Goal: Task Accomplishment & Management: Manage account settings

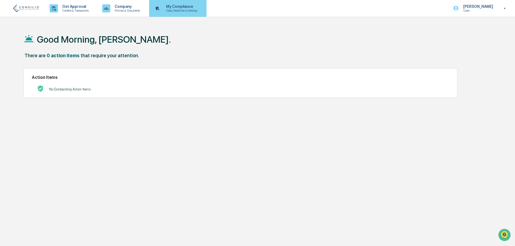
click at [181, 9] on p "Data, Deadlines & Settings" at bounding box center [181, 11] width 38 height 4
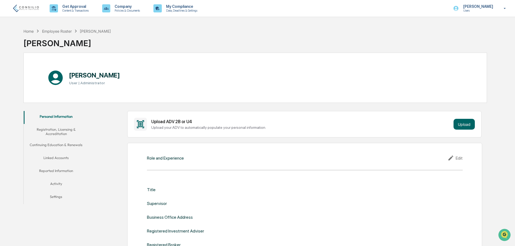
click at [60, 158] on button "Linked Accounts" at bounding box center [56, 158] width 65 height 13
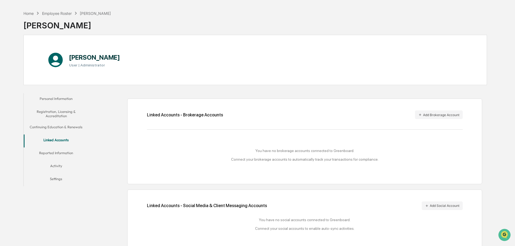
scroll to position [26, 0]
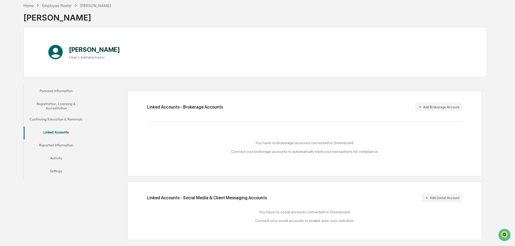
click at [62, 92] on button "Personal Information" at bounding box center [56, 91] width 65 height 13
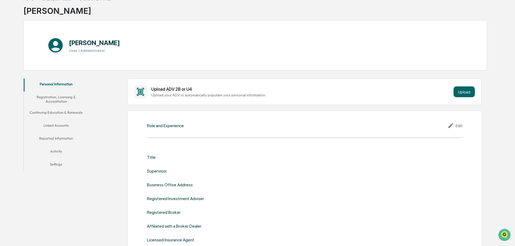
scroll to position [26, 0]
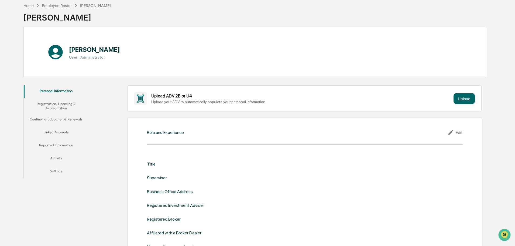
click at [459, 134] on div "Edit" at bounding box center [455, 132] width 15 height 6
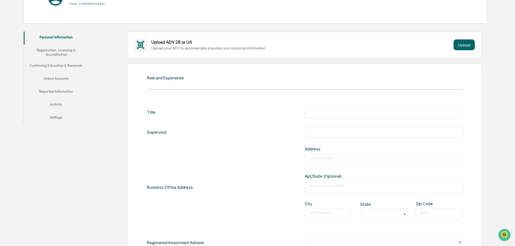
scroll to position [80, 0]
click at [340, 115] on div "​" at bounding box center [384, 111] width 158 height 11
click at [341, 112] on input "text" at bounding box center [384, 111] width 150 height 5
type input "**********"
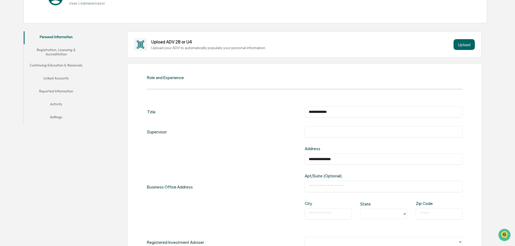
type input "**********"
type input "**"
click at [342, 214] on input "text" at bounding box center [328, 213] width 39 height 5
type input "********"
click at [420, 212] on div "​" at bounding box center [439, 213] width 47 height 11
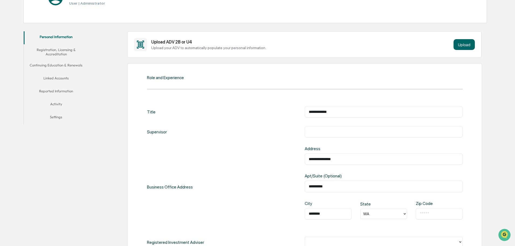
click at [427, 213] on input "text" at bounding box center [439, 213] width 39 height 5
type input "*****"
click at [276, 183] on div "**********" at bounding box center [305, 187] width 316 height 82
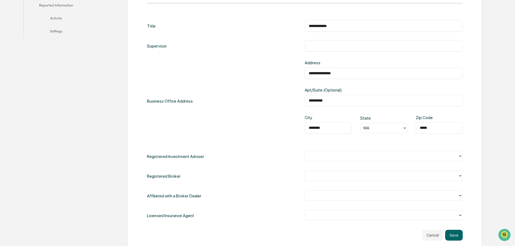
scroll to position [187, 0]
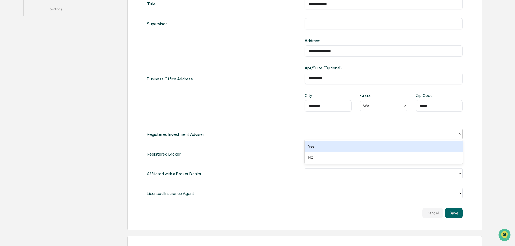
click at [330, 135] on div at bounding box center [382, 134] width 148 height 6
click at [323, 146] on div "Yes" at bounding box center [384, 146] width 158 height 11
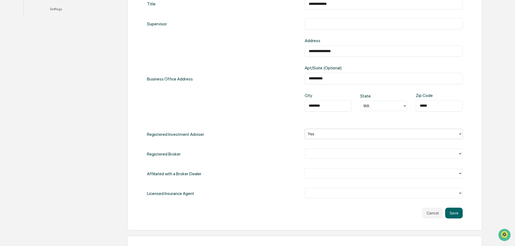
click at [315, 153] on div at bounding box center [382, 153] width 148 height 6
click at [296, 152] on div "Registered Broker 2 results available. Use Up and Down to choose options, press…" at bounding box center [305, 153] width 316 height 11
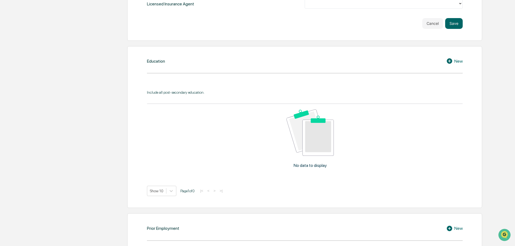
scroll to position [261, 0]
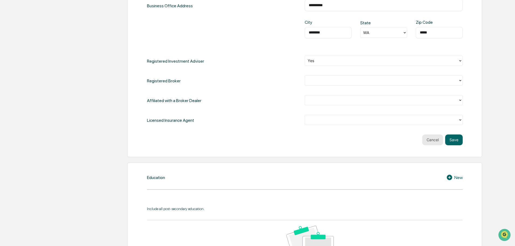
click at [433, 143] on button "Cancel" at bounding box center [432, 139] width 21 height 11
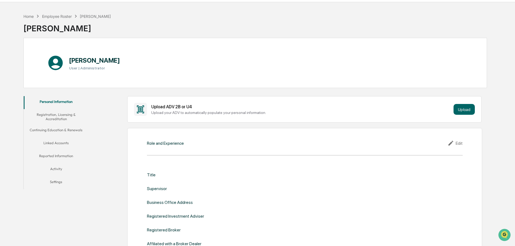
scroll to position [27, 0]
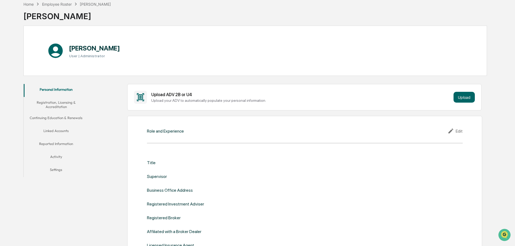
click at [70, 102] on button "Registration, Licensing & Accreditation" at bounding box center [56, 104] width 65 height 15
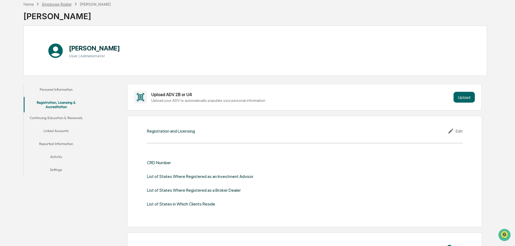
click at [63, 4] on div "Employee Roster" at bounding box center [57, 4] width 30 height 5
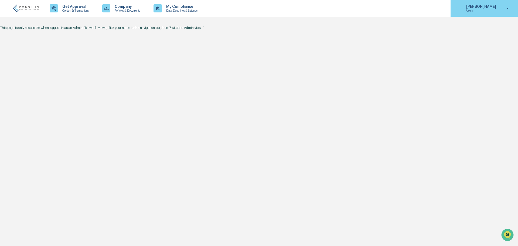
click at [469, 9] on p "Users" at bounding box center [480, 11] width 37 height 4
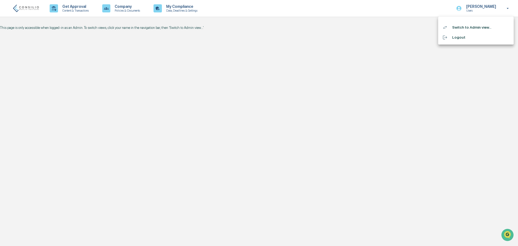
click at [458, 28] on li "Switch to Admin view..." at bounding box center [476, 27] width 76 height 10
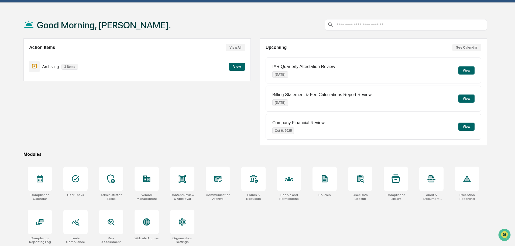
scroll to position [26, 0]
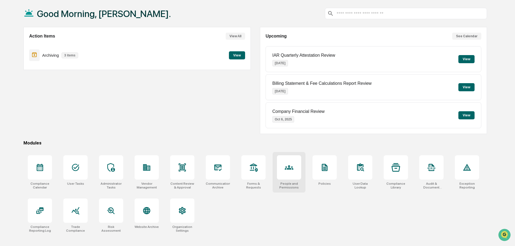
click at [283, 168] on div at bounding box center [289, 167] width 24 height 24
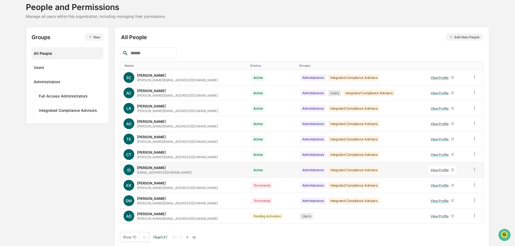
scroll to position [36, 0]
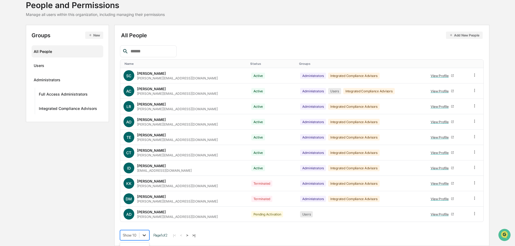
click at [141, 237] on body "Calendar Manage Tasks Reviews Approval Management Company People, Data, Setting…" at bounding box center [257, 105] width 515 height 282
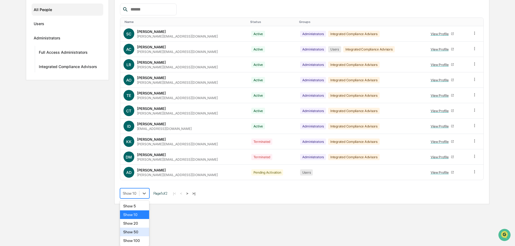
click at [135, 230] on div "Show 50" at bounding box center [134, 231] width 29 height 9
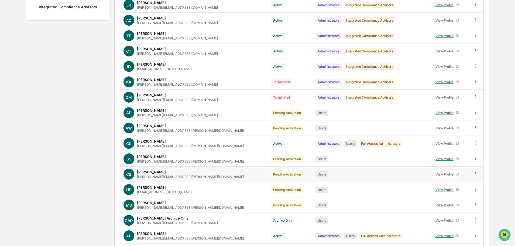
scroll to position [0, 0]
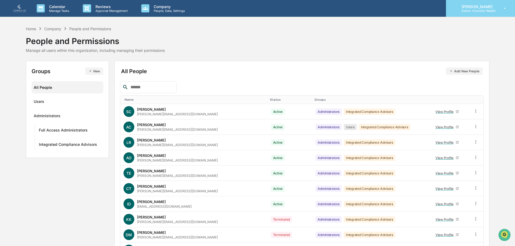
click at [461, 10] on p "Admin • Consilio Wealth" at bounding box center [477, 11] width 39 height 4
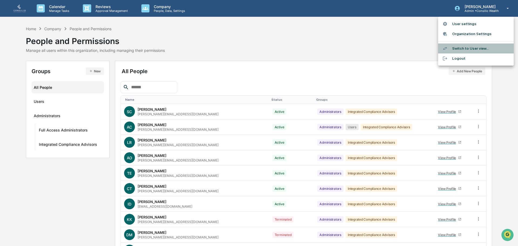
click at [464, 50] on li "Switch to User view..." at bounding box center [476, 48] width 76 height 10
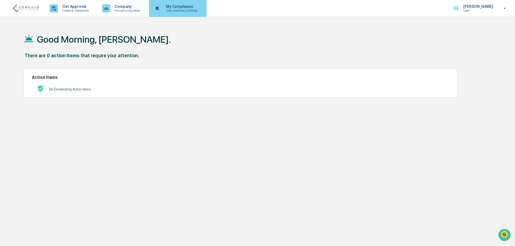
click at [174, 10] on p "Data, Deadlines & Settings" at bounding box center [181, 11] width 38 height 4
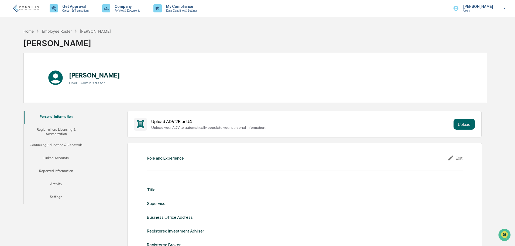
click at [52, 156] on button "Linked Accounts" at bounding box center [56, 158] width 65 height 13
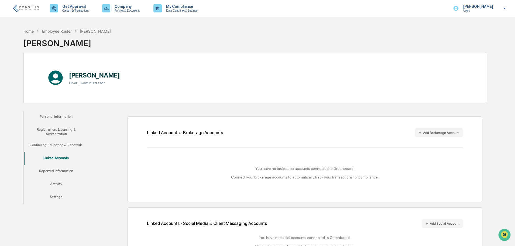
scroll to position [26, 0]
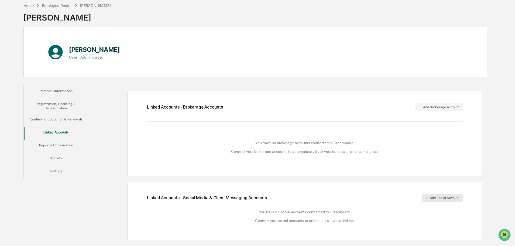
click at [440, 198] on button "Add Social Account" at bounding box center [442, 197] width 41 height 9
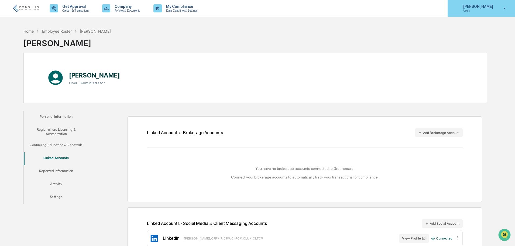
click at [485, 11] on p "Users" at bounding box center [477, 11] width 37 height 4
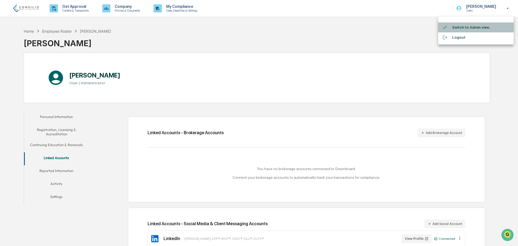
click at [470, 28] on li "Switch to Admin view..." at bounding box center [476, 27] width 76 height 10
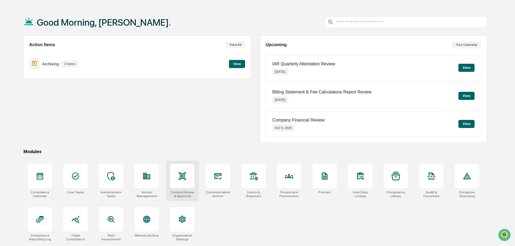
scroll to position [26, 0]
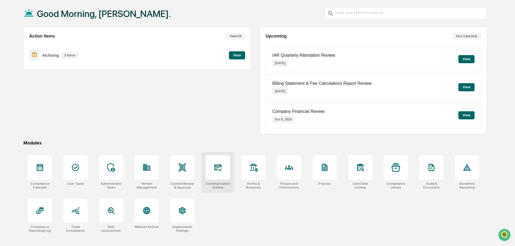
click at [219, 173] on div at bounding box center [218, 167] width 24 height 24
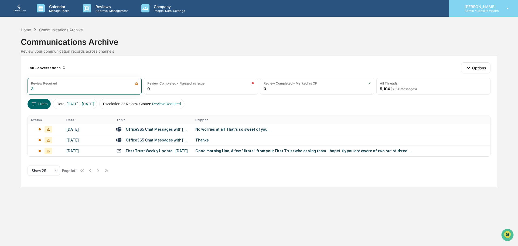
click at [470, 10] on p "Admin • Consilio Wealth" at bounding box center [479, 11] width 39 height 4
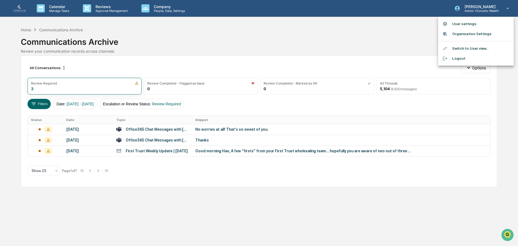
click at [412, 34] on div at bounding box center [259, 123] width 518 height 246
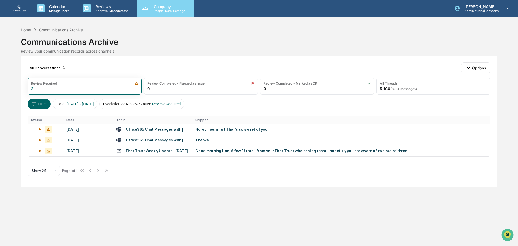
click at [166, 12] on p "People, Data, Settings" at bounding box center [168, 11] width 38 height 4
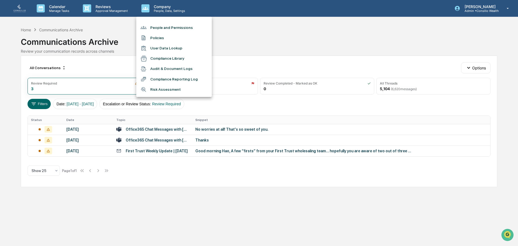
click at [259, 33] on div at bounding box center [259, 123] width 518 height 246
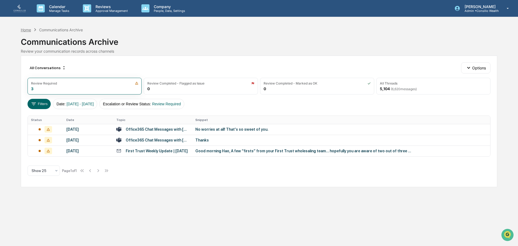
click at [29, 30] on div "Home" at bounding box center [26, 30] width 10 height 5
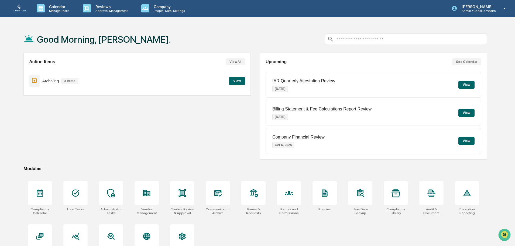
click at [232, 83] on button "View" at bounding box center [237, 81] width 16 height 8
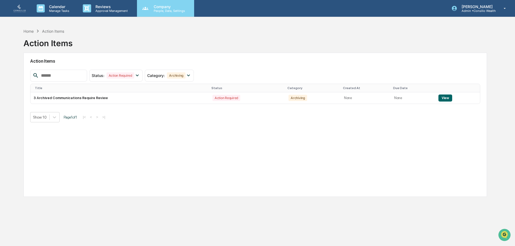
click at [166, 12] on p "People, Data, Settings" at bounding box center [168, 11] width 38 height 4
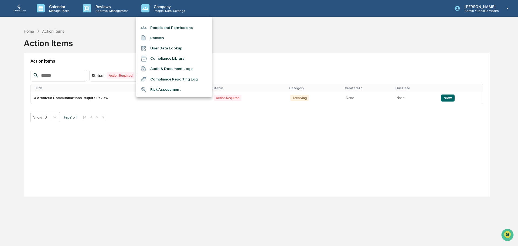
click at [112, 9] on div at bounding box center [259, 123] width 518 height 246
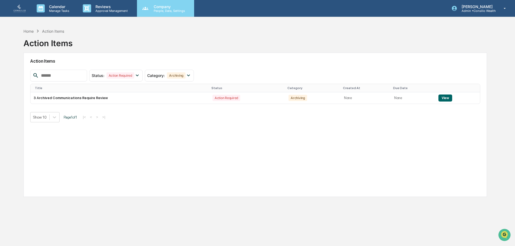
click at [162, 9] on p "People, Data, Settings" at bounding box center [168, 11] width 38 height 4
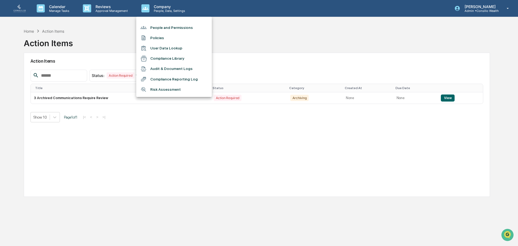
click at [54, 11] on div at bounding box center [259, 123] width 518 height 246
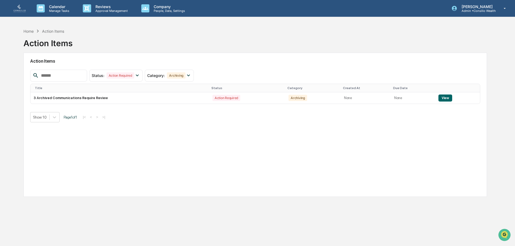
click at [61, 9] on p "Manage Tasks" at bounding box center [58, 11] width 27 height 4
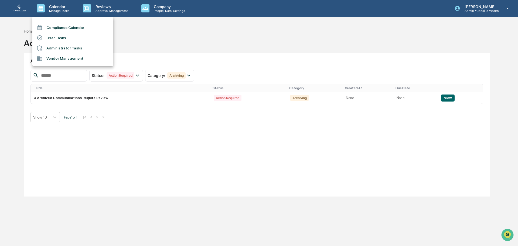
click at [165, 37] on div at bounding box center [259, 123] width 518 height 246
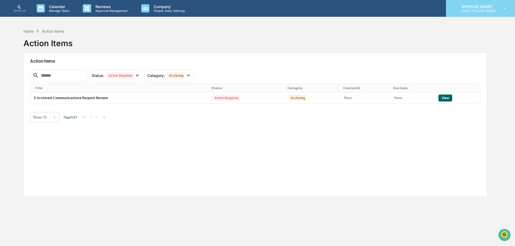
click at [483, 11] on p "Admin • Consilio Wealth" at bounding box center [477, 11] width 39 height 4
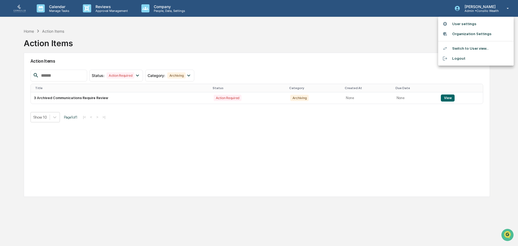
click at [405, 30] on div at bounding box center [259, 123] width 518 height 246
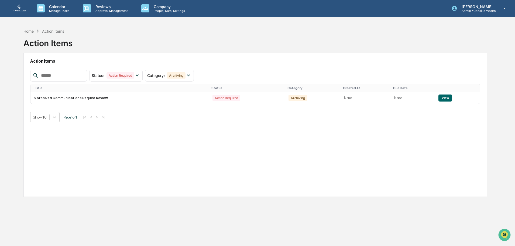
click at [29, 33] on div "Home" at bounding box center [28, 31] width 10 height 5
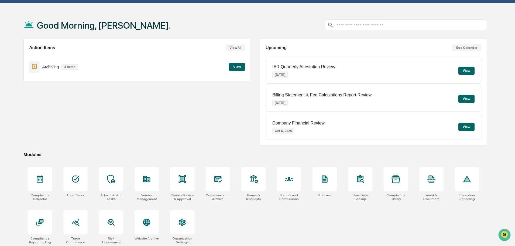
scroll to position [26, 0]
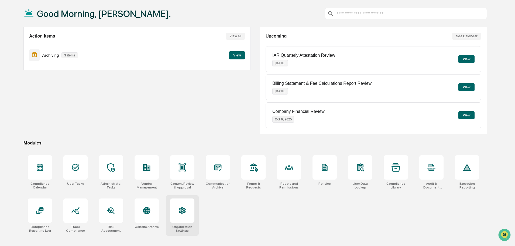
click at [187, 213] on div at bounding box center [182, 210] width 24 height 24
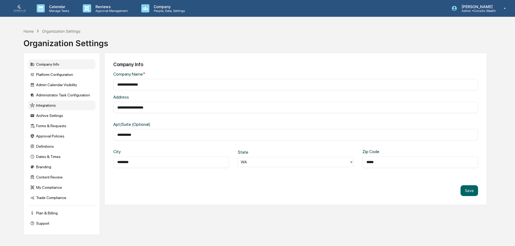
click at [50, 106] on div "Integrations" at bounding box center [61, 105] width 67 height 10
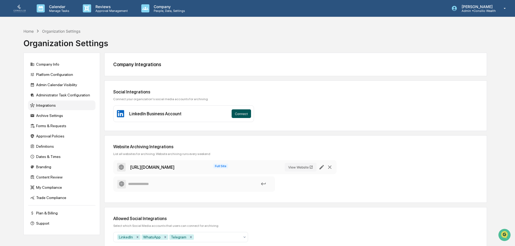
click at [237, 113] on button "Connect" at bounding box center [241, 113] width 19 height 9
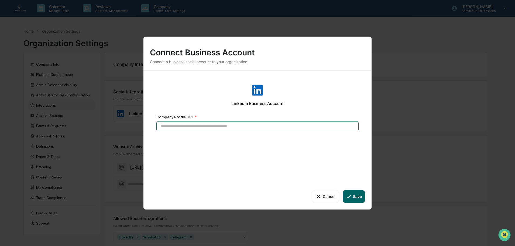
click at [209, 125] on input at bounding box center [257, 126] width 202 height 10
paste input "**********"
type input "**********"
click at [357, 197] on button "Save" at bounding box center [354, 196] width 22 height 13
